Goal: Task Accomplishment & Management: Manage account settings

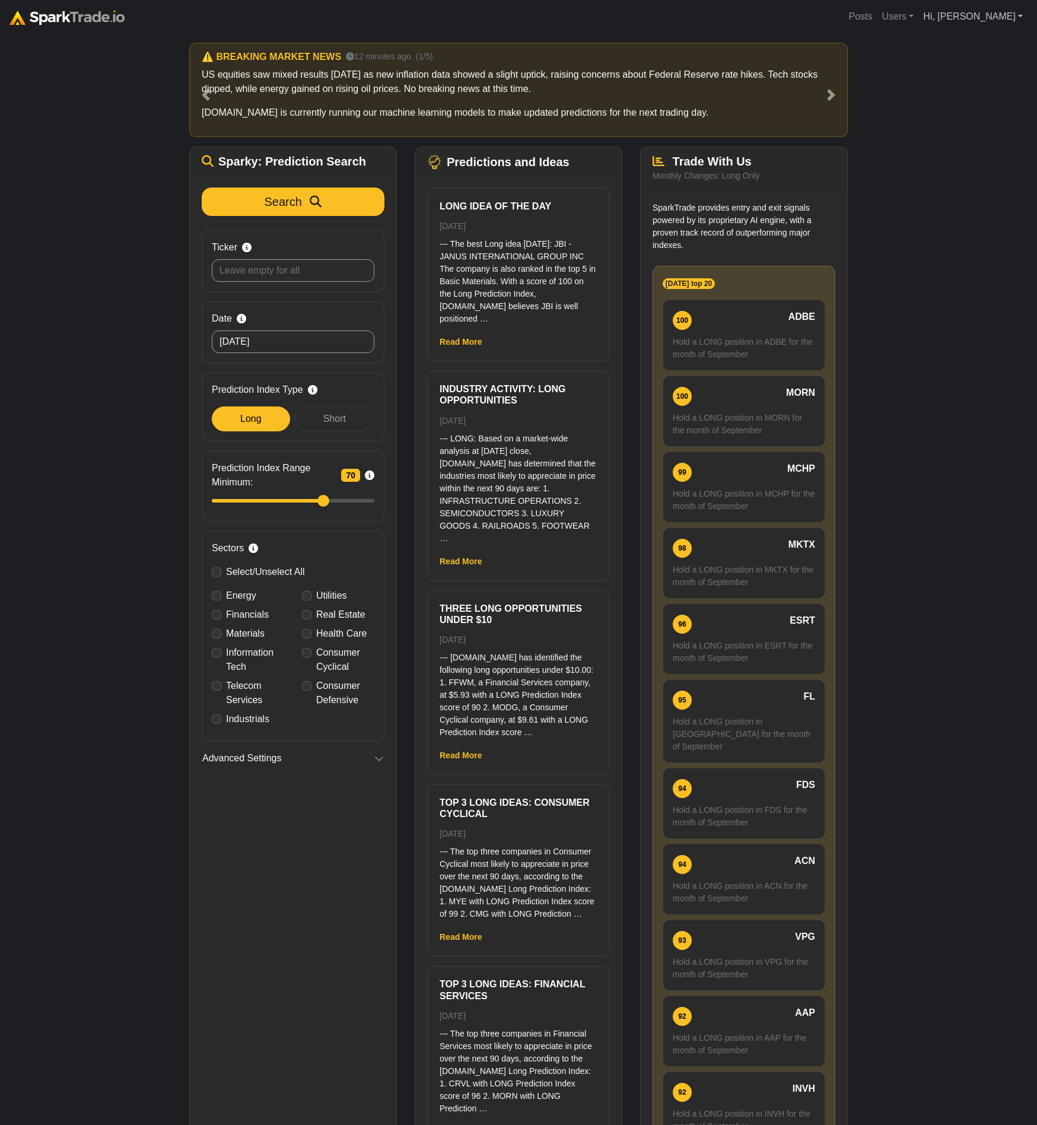
click at [978, 19] on link "Hi, Eric" at bounding box center [973, 17] width 109 height 24
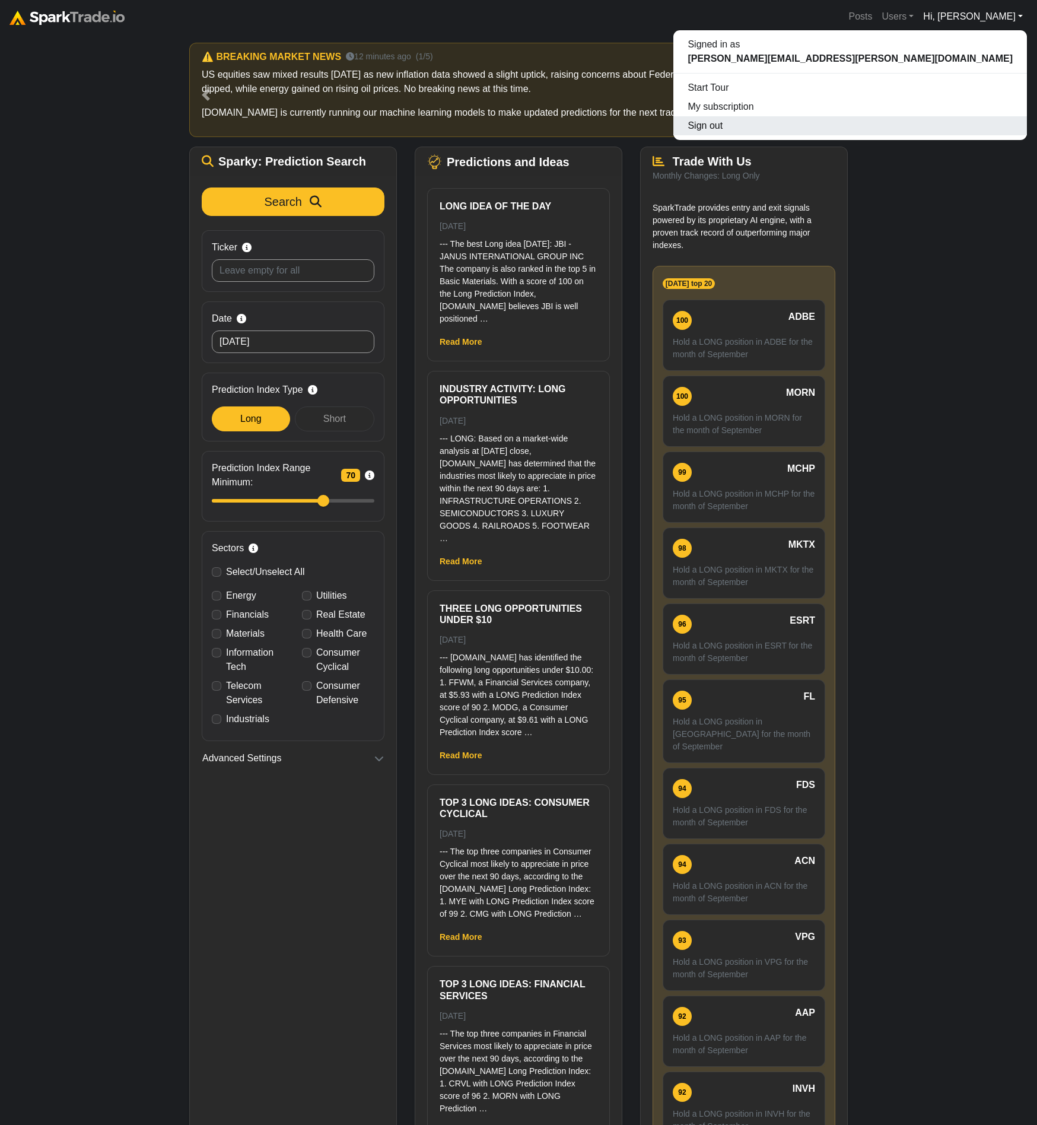
click at [958, 131] on button "Sign out" at bounding box center [851, 125] width 354 height 19
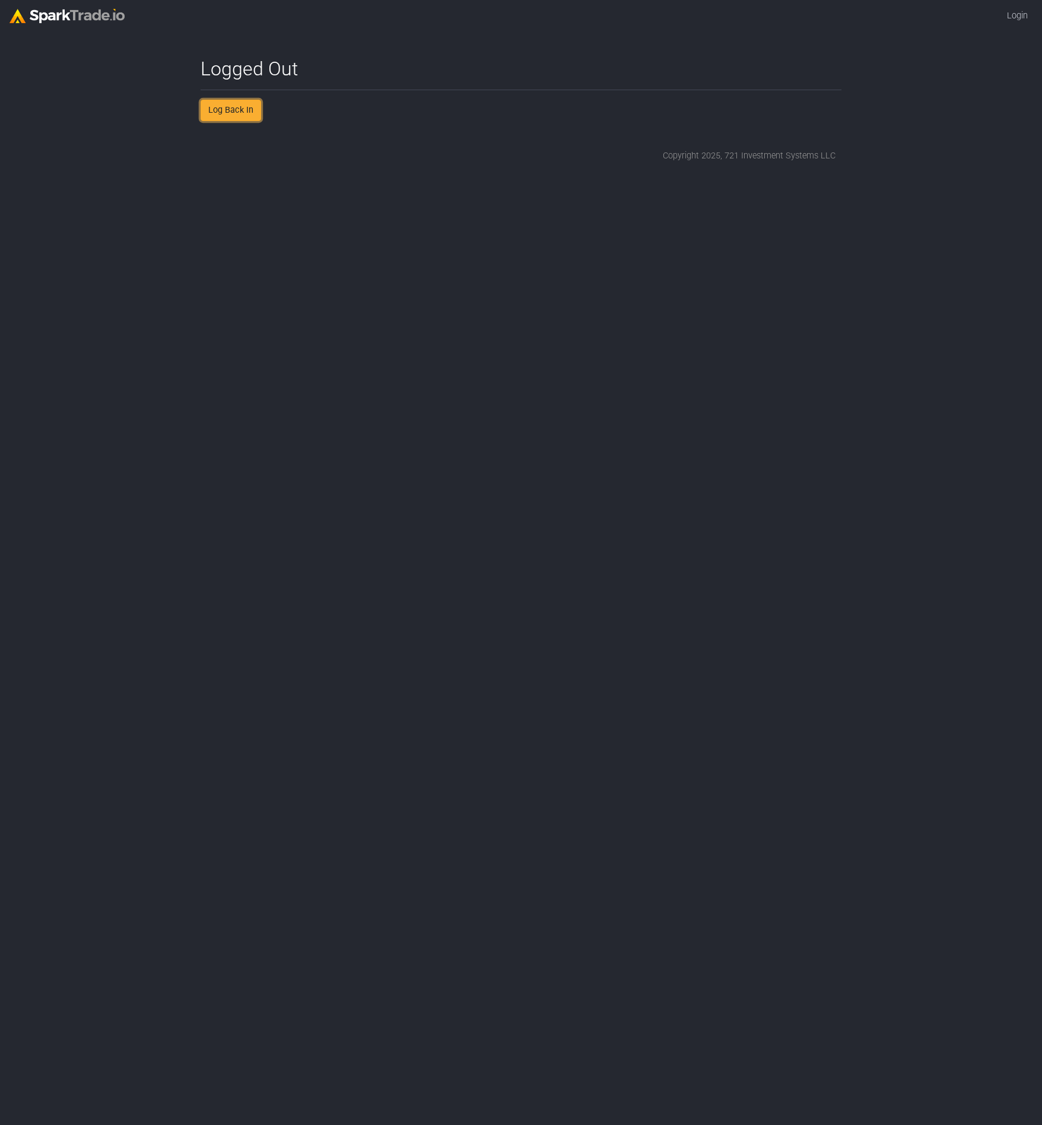
click at [243, 114] on link "Log Back In" at bounding box center [231, 110] width 61 height 21
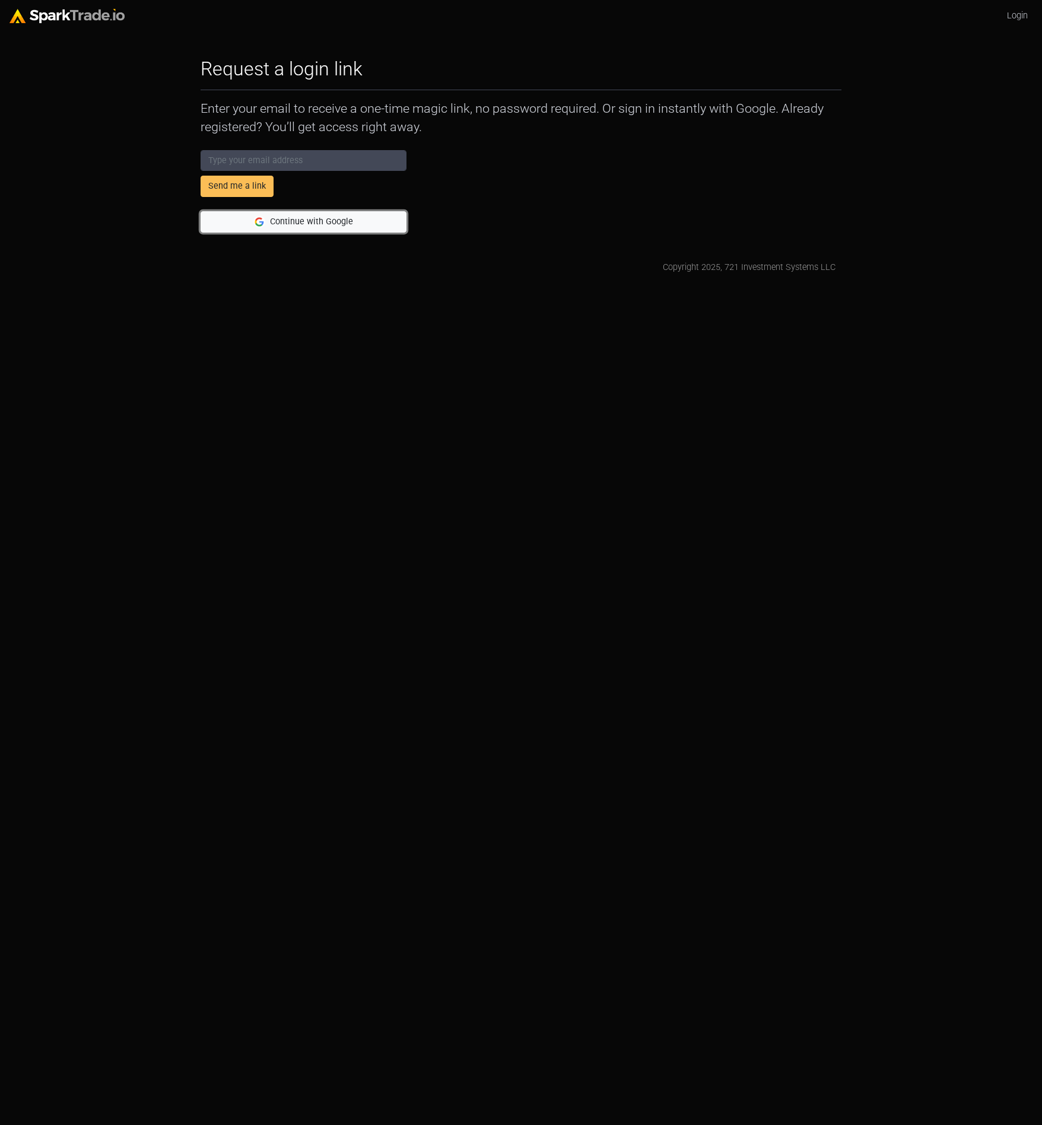
click at [344, 224] on button "Continue with Google" at bounding box center [304, 221] width 206 height 21
click at [366, 283] on html "Login Request a login link How to Use [DOMAIN_NAME] × Enter your email to recei…" at bounding box center [521, 141] width 1042 height 283
drag, startPoint x: 344, startPoint y: 227, endPoint x: 269, endPoint y: 247, distance: 77.6
click at [269, 247] on div "Request a login link How to Use [DOMAIN_NAME] × Enter your email to receive a o…" at bounding box center [521, 166] width 653 height 216
drag, startPoint x: 286, startPoint y: 231, endPoint x: 291, endPoint y: 227, distance: 6.8
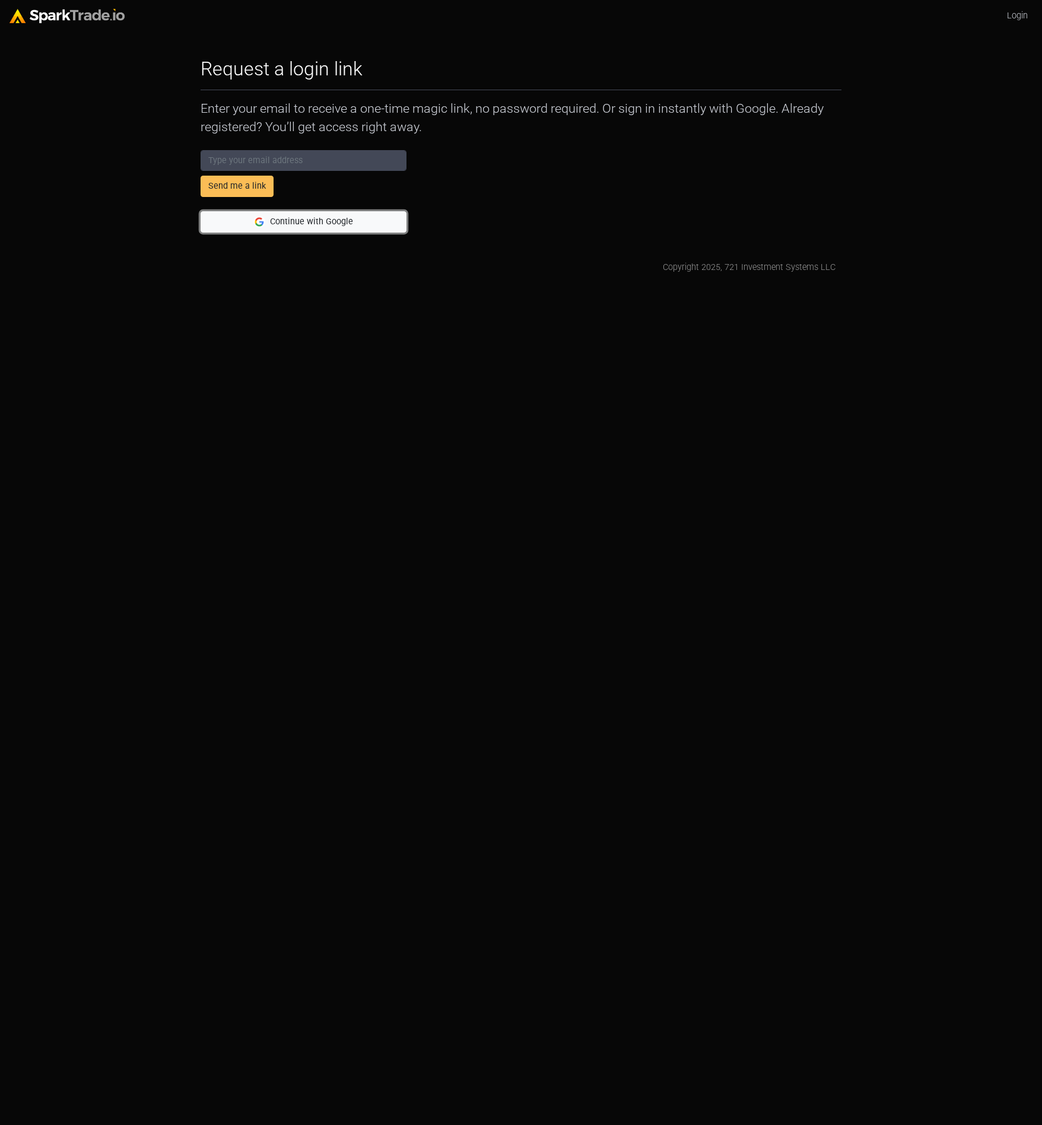
click at [291, 227] on button "Continue with Google" at bounding box center [304, 221] width 206 height 21
click at [402, 283] on html "Login Request a login link How to Use [DOMAIN_NAME] × Enter your email to recei…" at bounding box center [521, 141] width 1042 height 283
